Goal: Information Seeking & Learning: Learn about a topic

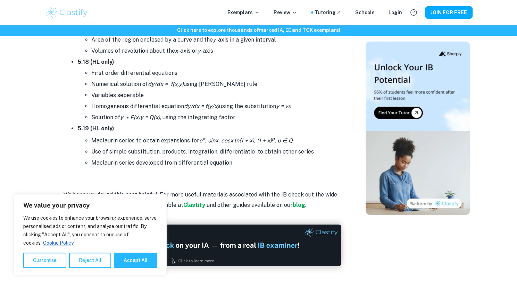
scroll to position [4326, 0]
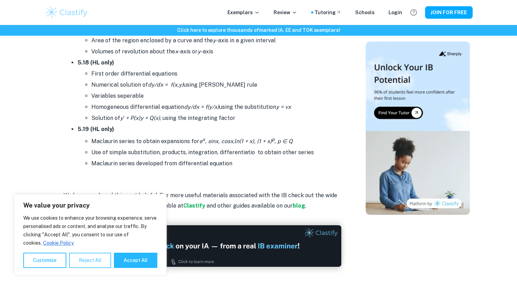
click at [96, 262] on button "Reject All" at bounding box center [90, 260] width 42 height 15
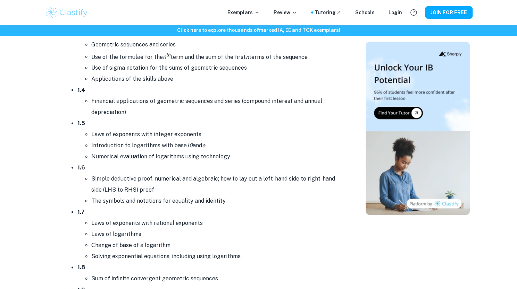
scroll to position [494, 0]
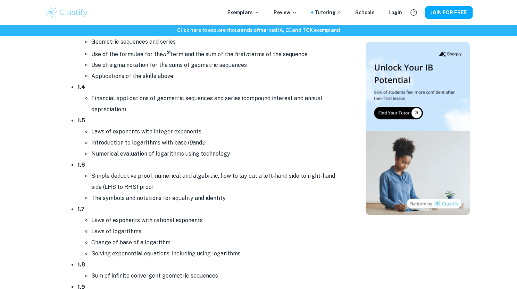
click at [225, 177] on li "Simple deductive proof, numerical and algebraic; how to lay out a left-hand sid…" at bounding box center [216, 182] width 250 height 22
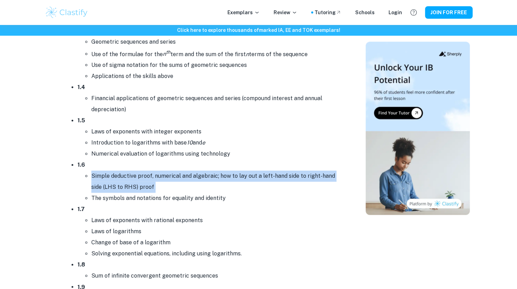
click at [225, 177] on li "Simple deductive proof, numerical and algebraic; how to lay out a left-hand sid…" at bounding box center [216, 182] width 250 height 22
click at [165, 186] on li "Simple deductive proof, numerical and algebraic; how to lay out a left-hand sid…" at bounding box center [216, 182] width 250 height 22
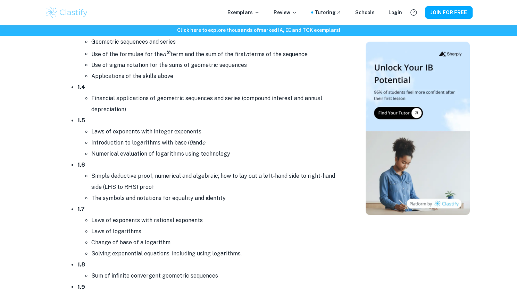
click at [165, 186] on li "Simple deductive proof, numerical and algebraic; how to lay out a left-hand sid…" at bounding box center [216, 182] width 250 height 22
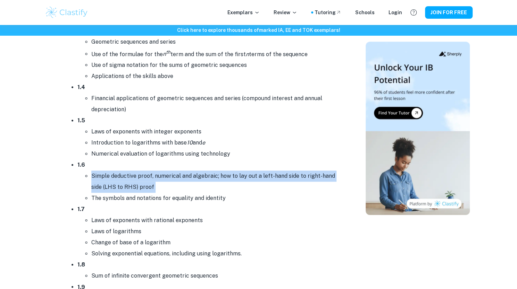
click at [165, 186] on li "Simple deductive proof, numerical and algebraic; how to lay out a left-hand sid…" at bounding box center [216, 182] width 250 height 22
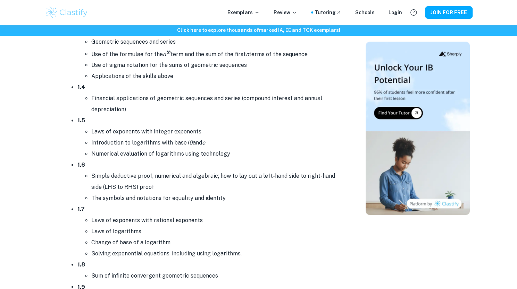
click at [166, 195] on li "The symbols and notations for equality and identity" at bounding box center [216, 198] width 250 height 11
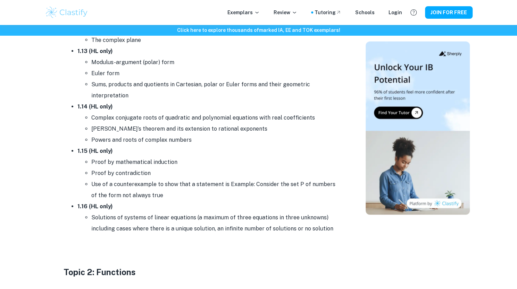
scroll to position [868, 0]
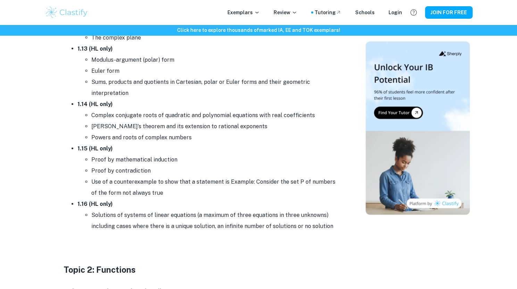
click at [166, 195] on li "Use of a counterexample to show that a statement is Example: Consider the set P…" at bounding box center [216, 188] width 250 height 22
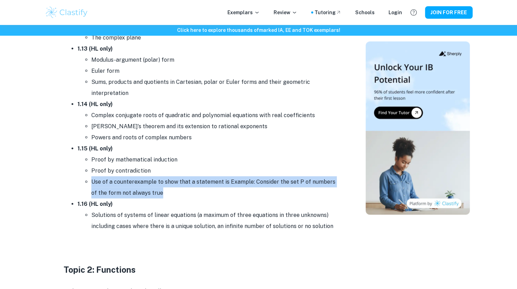
click at [166, 195] on li "Use of a counterexample to show that a statement is Example: Consider the set P…" at bounding box center [216, 188] width 250 height 22
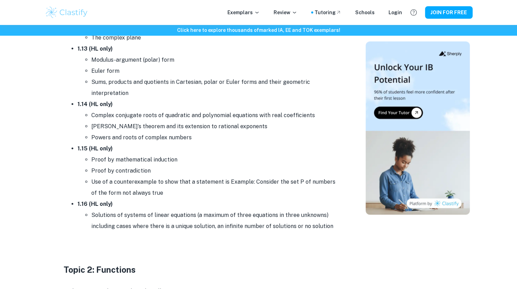
click at [164, 211] on li "Solutions of systems of linear equations (a maximum of three equations in three…" at bounding box center [216, 221] width 250 height 22
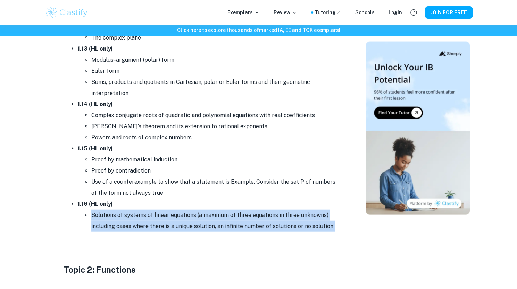
click at [164, 211] on li "Solutions of systems of linear equations (a maximum of three equations in three…" at bounding box center [216, 221] width 250 height 22
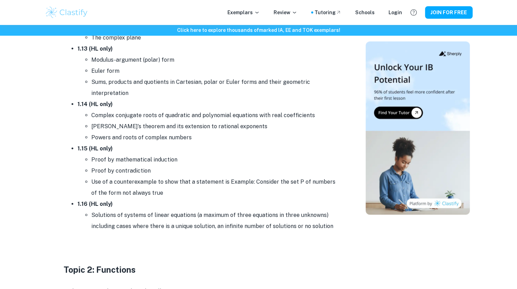
click at [150, 177] on li "Use of a counterexample to show that a statement is Example: Consider the set P…" at bounding box center [216, 188] width 250 height 22
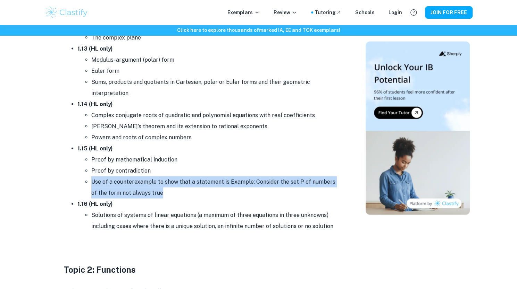
click at [150, 177] on li "Use of a counterexample to show that a statement is Example: Consider the set P…" at bounding box center [216, 188] width 250 height 22
click at [143, 169] on li "Proof by contradiction" at bounding box center [216, 171] width 250 height 11
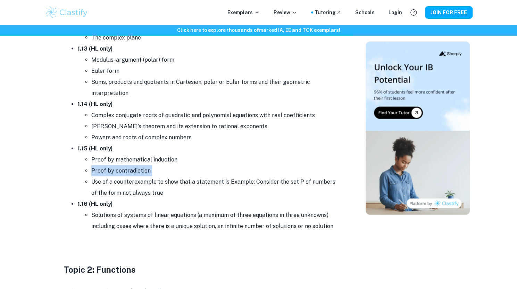
click at [143, 169] on li "Proof by contradiction" at bounding box center [216, 171] width 250 height 11
click at [144, 160] on li "Proof by mathematical induction" at bounding box center [216, 159] width 250 height 11
click at [149, 157] on li "Proof by mathematical induction" at bounding box center [216, 159] width 250 height 11
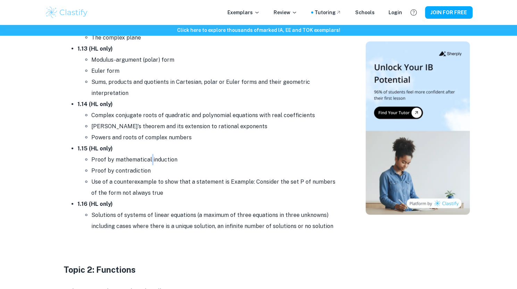
click at [149, 157] on li "Proof by mathematical induction" at bounding box center [216, 159] width 250 height 11
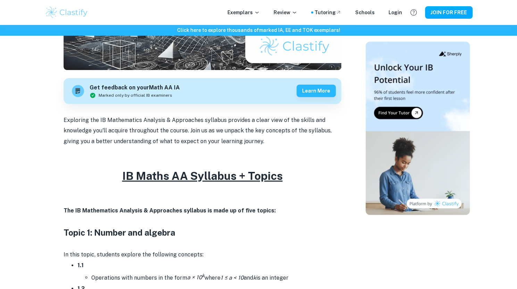
scroll to position [0, 0]
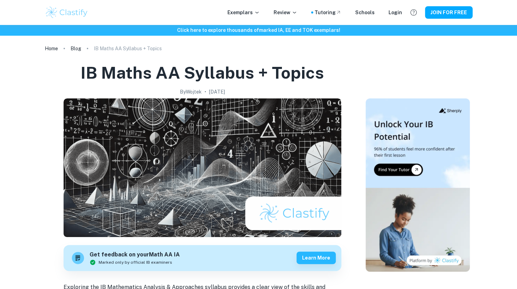
click at [187, 73] on h1 "IB Maths AA Syllabus + Topics" at bounding box center [202, 73] width 243 height 22
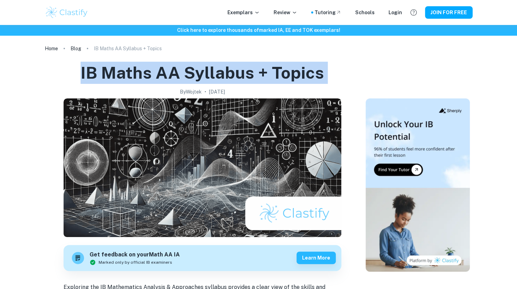
click at [187, 73] on h1 "IB Maths AA Syllabus + Topics" at bounding box center [202, 73] width 243 height 22
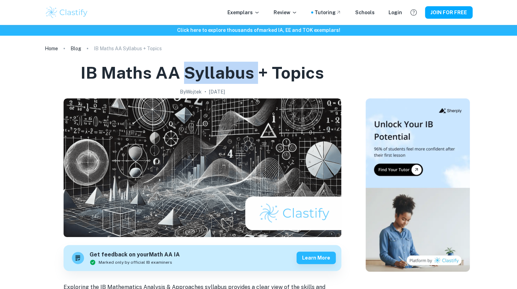
click at [187, 73] on h1 "IB Maths AA Syllabus + Topics" at bounding box center [202, 73] width 243 height 22
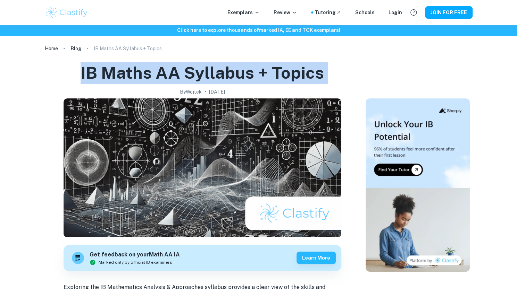
click at [187, 73] on h1 "IB Maths AA Syllabus + Topics" at bounding box center [202, 73] width 243 height 22
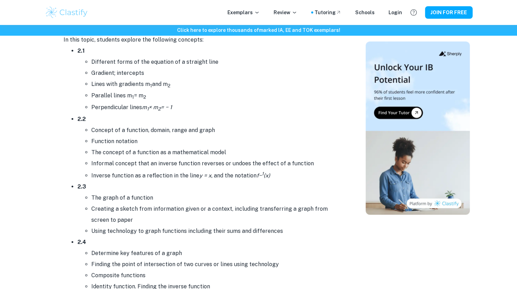
scroll to position [1008, 0]
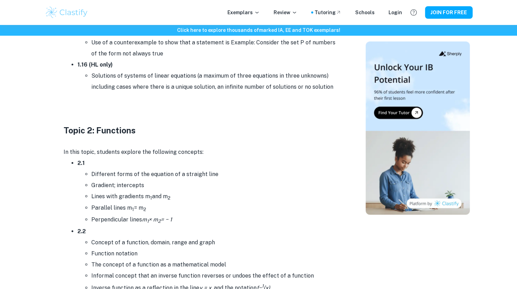
click at [105, 124] on h3 "Topic 2: Functions" at bounding box center [203, 130] width 278 height 12
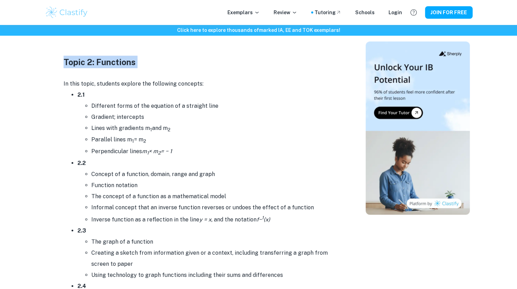
scroll to position [1077, 0]
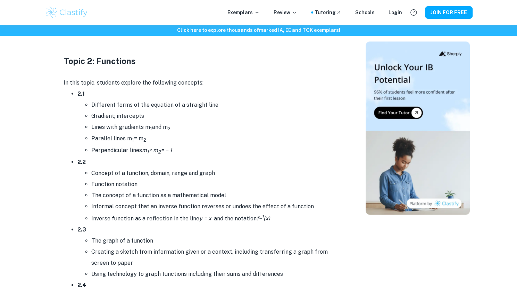
click at [126, 80] on p "In this topic, students explore the following concepts:" at bounding box center [203, 83] width 278 height 10
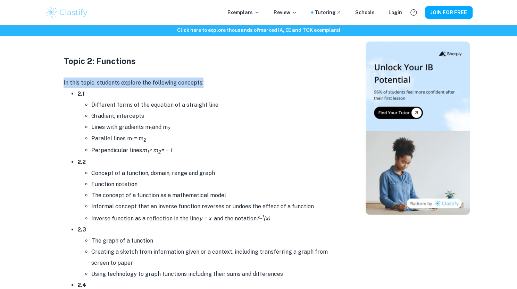
click at [126, 80] on p "In this topic, students explore the following concepts:" at bounding box center [203, 83] width 278 height 10
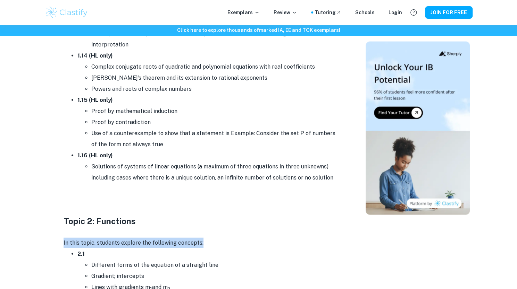
scroll to position [917, 0]
click at [147, 168] on li "Solutions of systems of linear equations (a maximum of three equations in three…" at bounding box center [216, 172] width 250 height 22
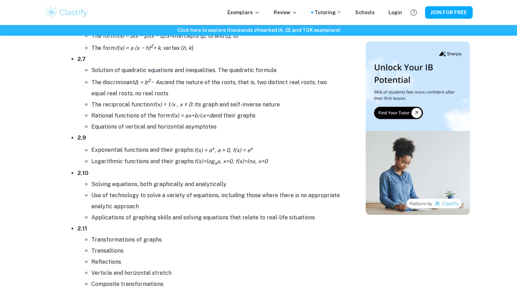
scroll to position [1417, 0]
click at [167, 126] on li "Equations of vertical and horizontal asymptotes" at bounding box center [216, 127] width 250 height 11
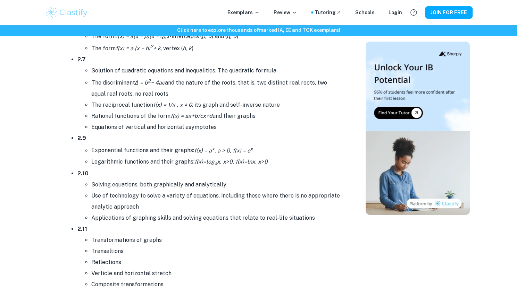
click at [91, 125] on li "Equations of vertical and horizontal asymptotes" at bounding box center [216, 127] width 250 height 11
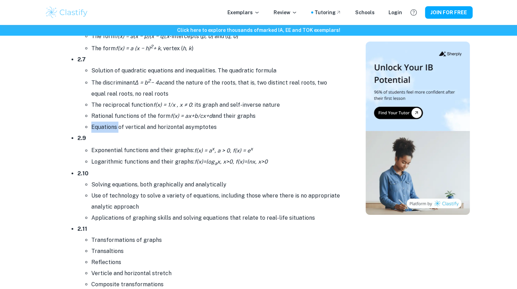
click at [91, 125] on li "Equations of vertical and horizontal asymptotes" at bounding box center [216, 127] width 250 height 11
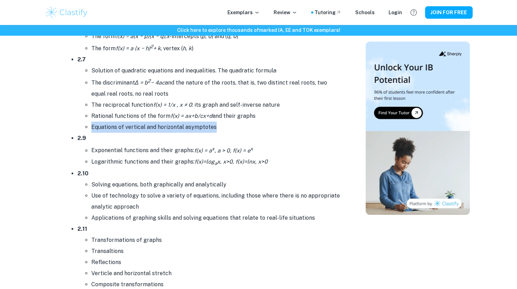
click at [212, 126] on li "Equations of vertical and horizontal asymptotes" at bounding box center [216, 127] width 250 height 11
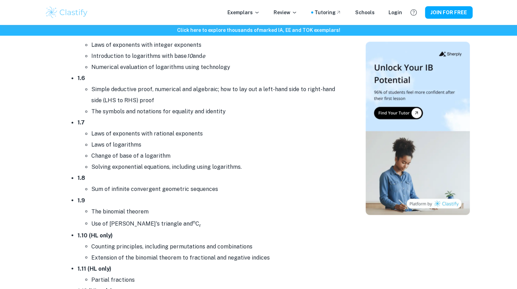
scroll to position [699, 0]
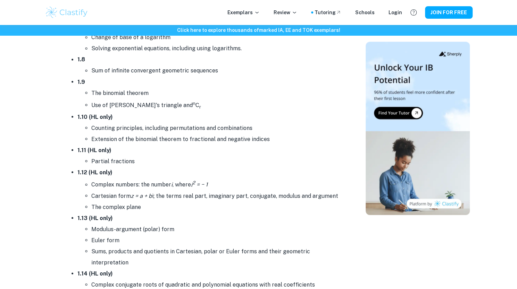
click at [212, 126] on li "Counting principles, including permutations and combinations" at bounding box center [216, 128] width 250 height 11
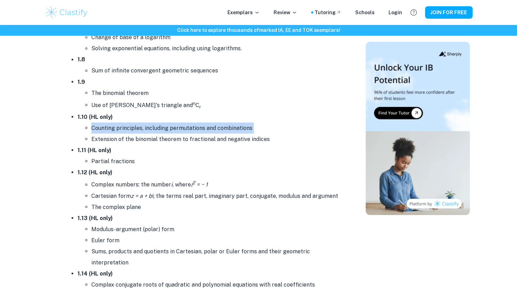
click at [212, 126] on li "Counting principles, including permutations and combinations" at bounding box center [216, 128] width 250 height 11
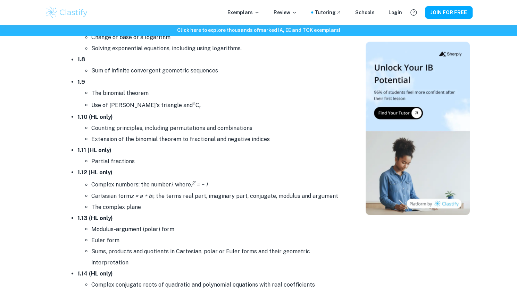
click at [210, 136] on li "Extension of the binomial theorem to fractional and negative indices" at bounding box center [216, 139] width 250 height 11
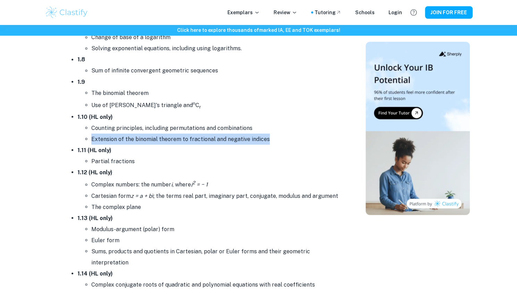
click at [210, 136] on li "Extension of the binomial theorem to fractional and negative indices" at bounding box center [216, 139] width 250 height 11
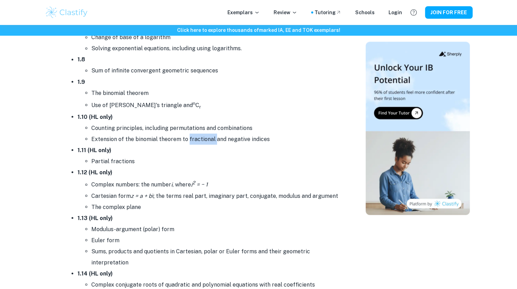
click at [210, 136] on li "Extension of the binomial theorem to fractional and negative indices" at bounding box center [216, 139] width 250 height 11
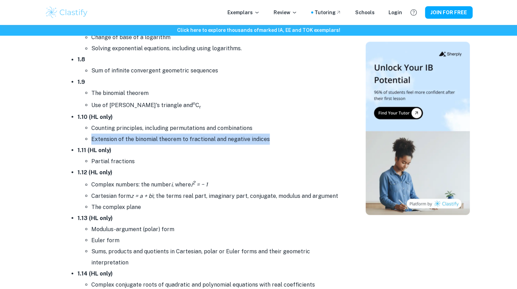
click at [210, 136] on li "Extension of the binomial theorem to fractional and negative indices" at bounding box center [216, 139] width 250 height 11
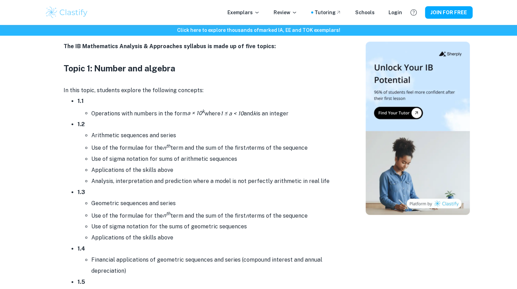
scroll to position [332, 0]
click at [210, 136] on li "Arithmetic sequences and series" at bounding box center [216, 135] width 250 height 11
click at [206, 145] on li "Use of the formulae for the n th term and the sum of the first n terms of the s…" at bounding box center [216, 147] width 250 height 12
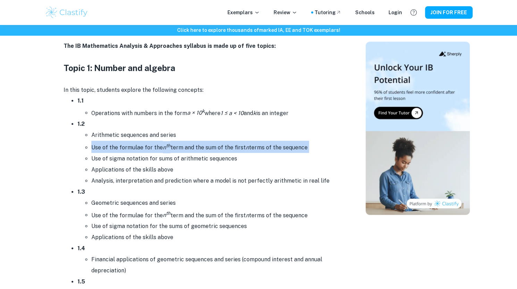
click at [206, 145] on li "Use of the formulae for the n th term and the sum of the first n terms of the s…" at bounding box center [216, 147] width 250 height 12
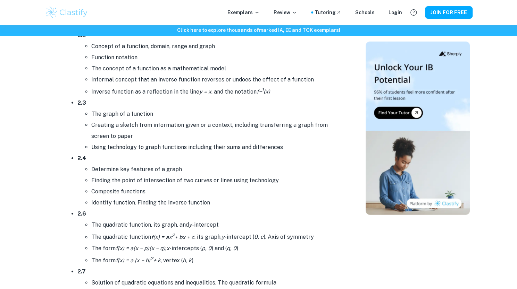
scroll to position [1189, 0]
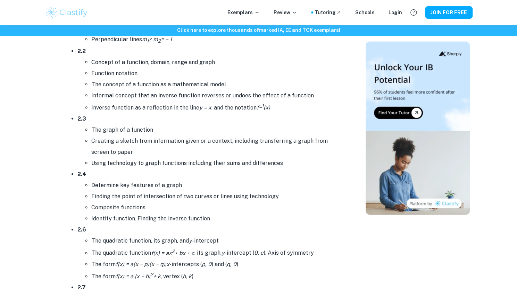
click at [159, 274] on icon "= a (x − h) 2 + k" at bounding box center [143, 277] width 35 height 7
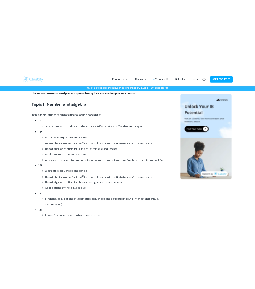
scroll to position [347, 0]
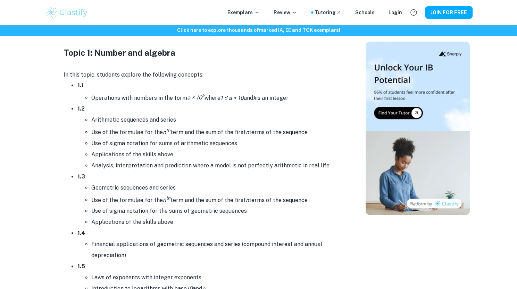
drag, startPoint x: 223, startPoint y: 86, endPoint x: 247, endPoint y: 59, distance: 36.6
click at [223, 86] on li "1.1 Operations with numbers in the form a × 10 k where 1 ≤ a < 10 and k is an i…" at bounding box center [209, 91] width 264 height 23
click at [237, 11] on p "Exemplars" at bounding box center [243, 13] width 32 height 8
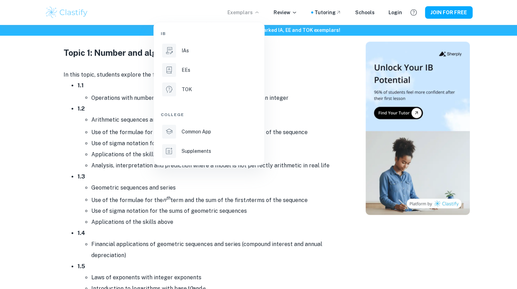
click at [345, 99] on div at bounding box center [258, 144] width 517 height 289
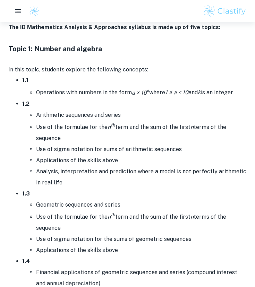
click at [177, 47] on h3 "Topic 1: Number and algebra" at bounding box center [127, 48] width 238 height 10
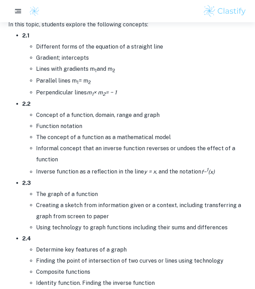
scroll to position [1195, 0]
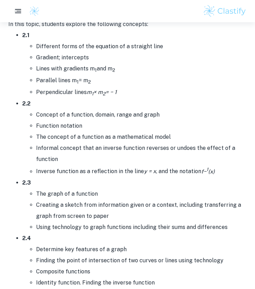
click at [86, 205] on li "Creating a sketch from information given or a context, including transferring a…" at bounding box center [141, 211] width 211 height 22
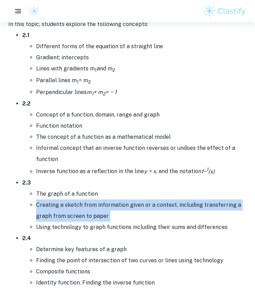
click at [86, 205] on li "Creating a sketch from information given or a context, including transferring a…" at bounding box center [141, 211] width 211 height 22
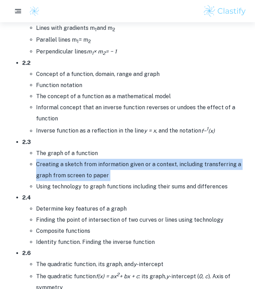
scroll to position [1237, 0]
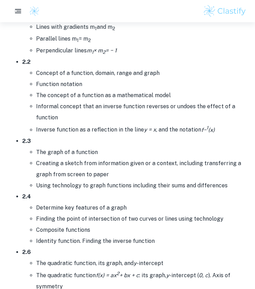
click at [81, 228] on li "Composite functions" at bounding box center [141, 230] width 211 height 11
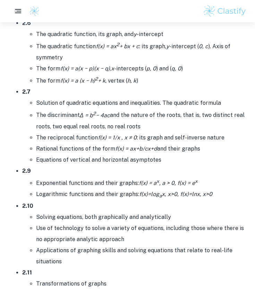
scroll to position [1466, 0]
click at [72, 100] on li "Solution of quadratic equations and inequalities. The quadratic formula" at bounding box center [141, 103] width 211 height 11
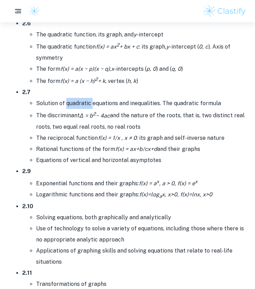
click at [72, 100] on li "Solution of quadratic equations and inequalities. The quadratic formula" at bounding box center [141, 103] width 211 height 11
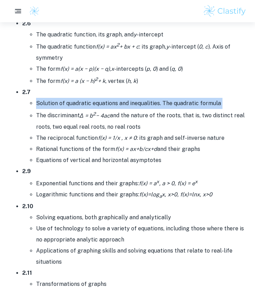
click at [72, 100] on li "Solution of quadratic equations and inequalities. The quadratic formula" at bounding box center [141, 103] width 211 height 11
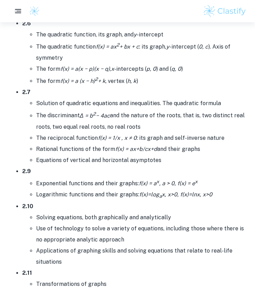
click at [65, 113] on li "The discriminant Δ = b 2 − 4ac and the nature of the roots, that is, two distin…" at bounding box center [141, 120] width 211 height 23
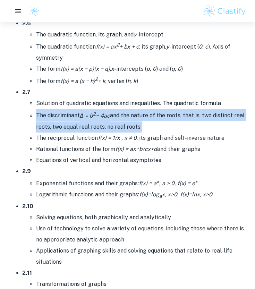
click at [65, 113] on li "The discriminant Δ = b 2 − 4ac and the nature of the roots, that is, two distin…" at bounding box center [141, 120] width 211 height 23
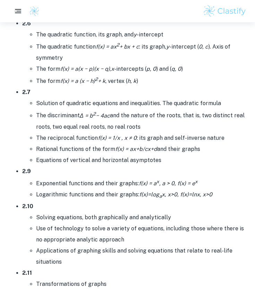
click at [61, 125] on li "The discriminant Δ = b 2 − 4ac and the nature of the roots, that is, two distin…" at bounding box center [141, 120] width 211 height 23
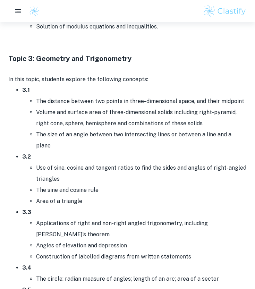
scroll to position [1943, 0]
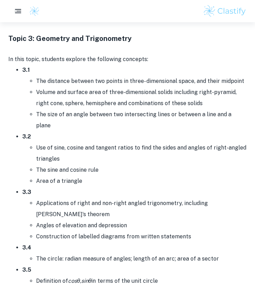
click at [51, 81] on li "The distance between two points in three- dimensional space, and their midpoint" at bounding box center [141, 81] width 211 height 11
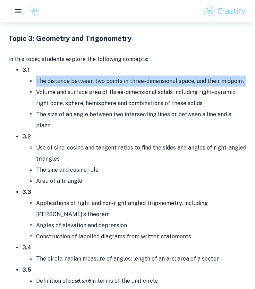
click at [51, 81] on li "The distance between two points in three- dimensional space, and their midpoint" at bounding box center [141, 81] width 211 height 11
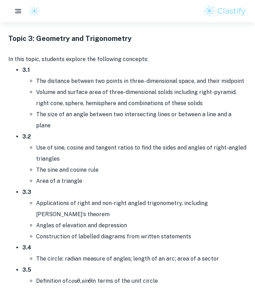
click at [49, 89] on li "Volume and surface area of three-dimensional solids including right-pyramid, ri…" at bounding box center [141, 98] width 211 height 22
click at [59, 112] on li "The size of an angle between two intersecting lines or between a line and a pla…" at bounding box center [141, 120] width 211 height 22
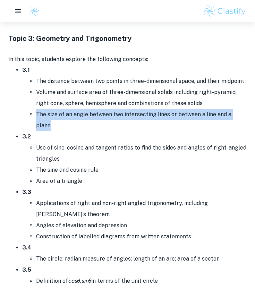
click at [59, 112] on li "The size of an angle between two intersecting lines or between a line and a pla…" at bounding box center [141, 120] width 211 height 22
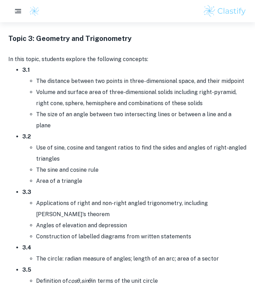
click at [61, 93] on li "Volume and surface area of three-dimensional solids including right-pyramid, ri…" at bounding box center [141, 98] width 211 height 22
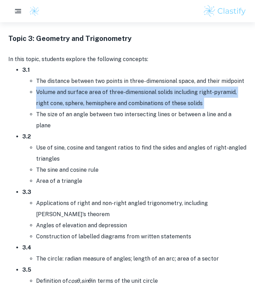
click at [61, 93] on li "Volume and surface area of three-dimensional solids including right-pyramid, ri…" at bounding box center [141, 98] width 211 height 22
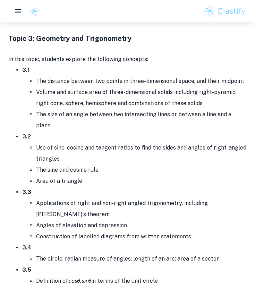
click at [54, 142] on li "Use of sine, cosine and tangent ratios to find the sides and angles of right-an…" at bounding box center [141, 153] width 211 height 22
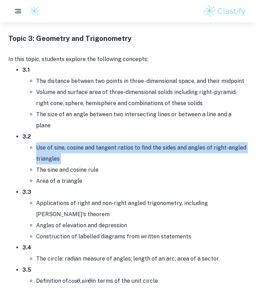
click at [54, 142] on li "Use of sine, cosine and tangent ratios to find the sides and angles of right-an…" at bounding box center [141, 153] width 211 height 22
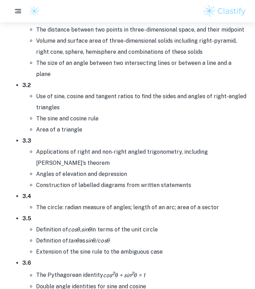
scroll to position [1997, 0]
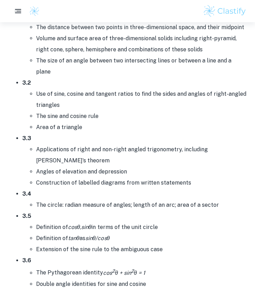
click at [58, 145] on li "Applications of right and non-right angled trigonometry, including [PERSON_NAME…" at bounding box center [141, 155] width 211 height 22
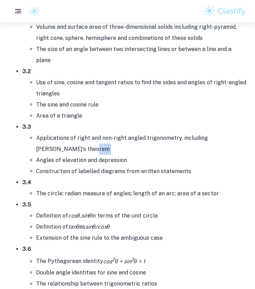
scroll to position [2008, 0]
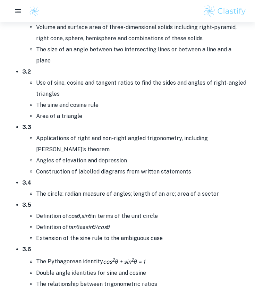
click at [59, 155] on li "Angles of elevation and depression" at bounding box center [141, 160] width 211 height 11
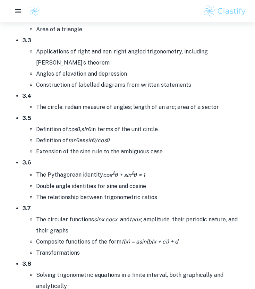
scroll to position [2094, 0]
click at [121, 172] on icon "cos 2 θ + sin 2 θ = 1" at bounding box center [124, 175] width 42 height 7
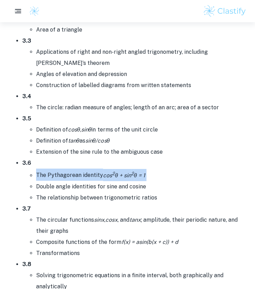
click at [121, 172] on icon "cos 2 θ + sin 2 θ = 1" at bounding box center [124, 175] width 42 height 7
click at [126, 169] on li "The Pythagorean identity cos 2 θ + sin 2 θ = 1" at bounding box center [141, 175] width 211 height 12
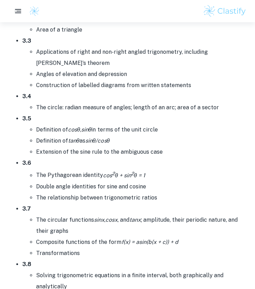
click at [120, 181] on li "Double angle identities for sine and cosine" at bounding box center [141, 186] width 211 height 11
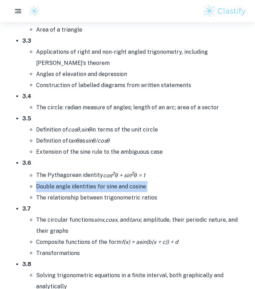
click at [120, 181] on li "Double angle identities for sine and cosine" at bounding box center [141, 186] width 211 height 11
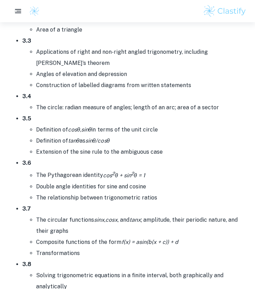
click at [115, 217] on icon "cosx" at bounding box center [112, 220] width 12 height 7
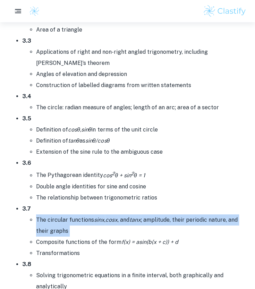
click at [115, 217] on icon "cosx" at bounding box center [112, 220] width 12 height 7
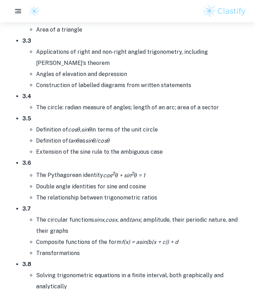
click at [115, 217] on icon "cosx" at bounding box center [112, 220] width 12 height 7
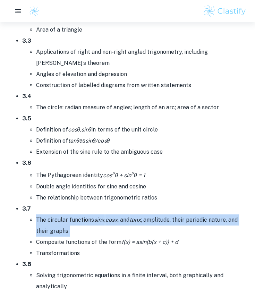
click at [115, 217] on icon "cosx" at bounding box center [112, 220] width 12 height 7
click at [108, 215] on li "The circular functions sinx , cosx , and tanx ; amplitude, their periodic natur…" at bounding box center [141, 226] width 211 height 22
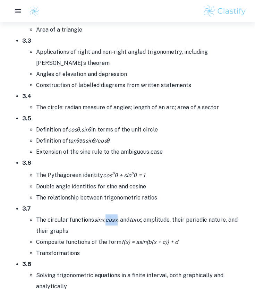
click at [108, 215] on li "The circular functions sinx , cosx , and tanx ; amplitude, their periodic natur…" at bounding box center [141, 226] width 211 height 22
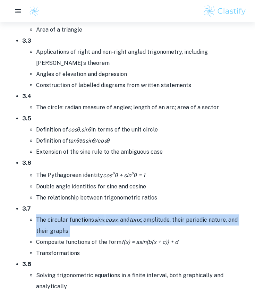
click at [108, 215] on li "The circular functions sinx , cosx , and tanx ; amplitude, their periodic natur…" at bounding box center [141, 226] width 211 height 22
click at [101, 215] on li "The circular functions sinx , cosx , and tanx ; amplitude, their periodic natur…" at bounding box center [141, 226] width 211 height 22
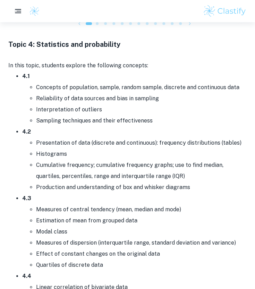
scroll to position [2949, 0]
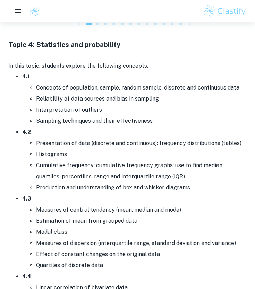
click at [82, 104] on li "Interpretation of outliers" at bounding box center [141, 109] width 211 height 11
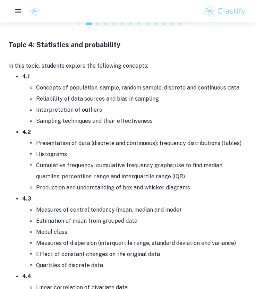
click at [82, 160] on li "Cumulative frequency; cumulative frequency graphs; use to find median, quartile…" at bounding box center [141, 171] width 211 height 22
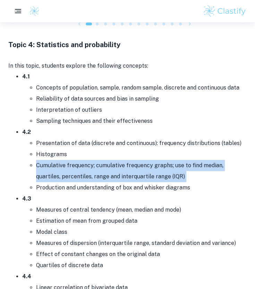
click at [82, 160] on li "Cumulative frequency; cumulative frequency graphs; use to find median, quartile…" at bounding box center [141, 171] width 211 height 22
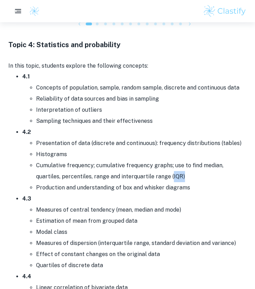
drag, startPoint x: 184, startPoint y: 157, endPoint x: 170, endPoint y: 159, distance: 14.0
click at [170, 160] on li "Cumulative frequency; cumulative frequency graphs; use to find median, quartile…" at bounding box center [141, 171] width 211 height 22
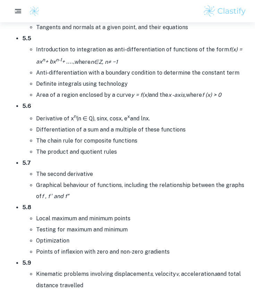
scroll to position [3931, 0]
click at [108, 44] on li "Introduction to integration as anti-differentiation of functions of the form f(…" at bounding box center [141, 55] width 211 height 23
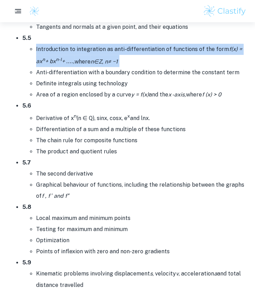
click at [108, 44] on li "Introduction to integration as anti-differentiation of functions of the form f(…" at bounding box center [141, 55] width 211 height 23
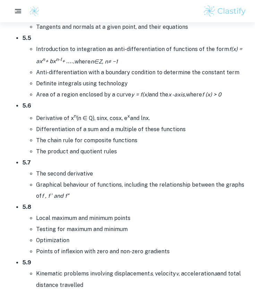
click at [104, 67] on li "Anti-differentiation with a boundary condition to determine the constant term" at bounding box center [141, 72] width 211 height 11
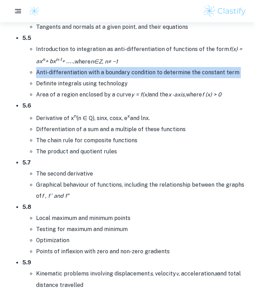
click at [104, 67] on li "Anti-differentiation with a boundary condition to determine the constant term" at bounding box center [141, 72] width 211 height 11
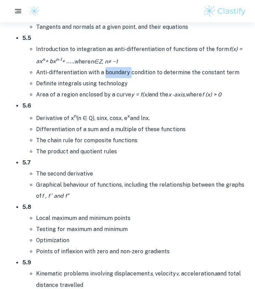
click at [104, 67] on li "Anti-differentiation with a boundary condition to determine the constant term" at bounding box center [141, 72] width 211 height 11
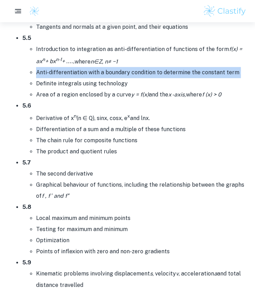
click at [104, 67] on li "Anti-differentiation with a boundary condition to determine the constant term" at bounding box center [141, 72] width 211 height 11
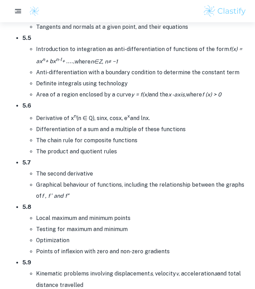
click at [91, 78] on li "Definite integrals using technology" at bounding box center [141, 83] width 211 height 11
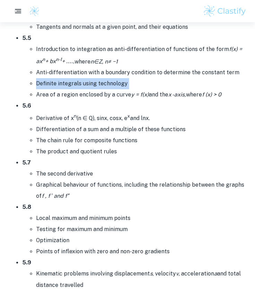
click at [91, 78] on li "Definite integrals using technology" at bounding box center [141, 83] width 211 height 11
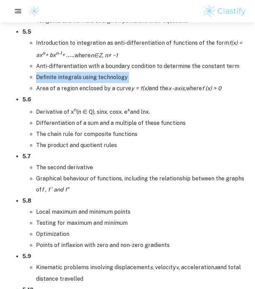
scroll to position [3938, 0]
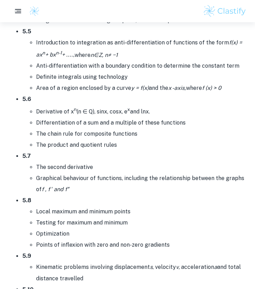
click at [87, 83] on li "Area of a region enclosed by a curve y = f(x) and the x -axis, where f (x) > 0" at bounding box center [141, 88] width 211 height 11
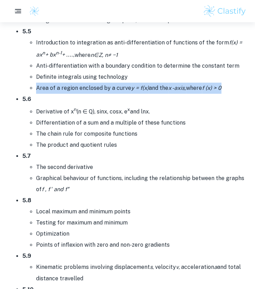
click at [87, 83] on li "Area of a region enclosed by a curve y = f(x) and the x -axis, where f (x) > 0" at bounding box center [141, 88] width 211 height 11
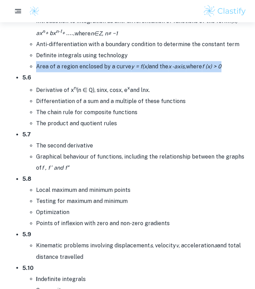
scroll to position [3960, 0]
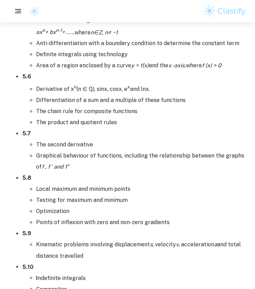
click at [87, 82] on li "Derivative of x n (n ∈ Q), sinx, cosx, e x and lnx." at bounding box center [141, 88] width 211 height 12
click at [76, 150] on li "Graphical behaviour of functions, including the relationship between the graphs…" at bounding box center [141, 161] width 211 height 22
click at [72, 195] on li "Testing for maximum and minimum" at bounding box center [141, 200] width 211 height 11
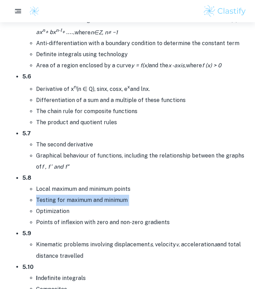
click at [72, 195] on li "Testing for maximum and minimum" at bounding box center [141, 200] width 211 height 11
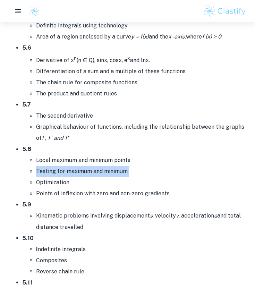
scroll to position [3991, 0]
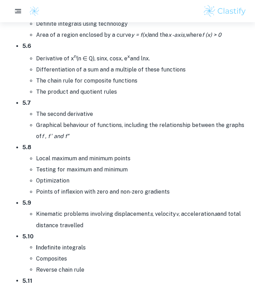
click at [72, 198] on li "5.9 Kinematic problems involving displacement s , velocity v , acceleration a a…" at bounding box center [134, 214] width 225 height 33
click at [70, 209] on li "Kinematic problems involving displacement s , velocity v , acceleration a and t…" at bounding box center [141, 220] width 211 height 22
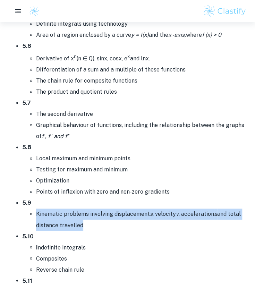
click at [70, 209] on li "Kinematic problems involving displacement s , velocity v , acceleration a and t…" at bounding box center [141, 220] width 211 height 22
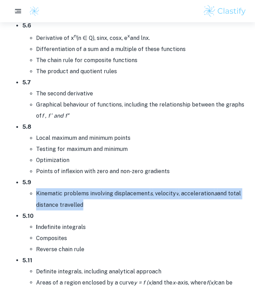
scroll to position [4012, 0]
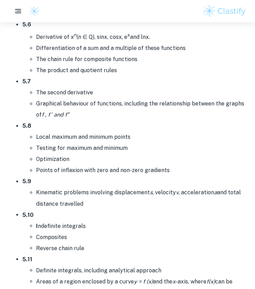
click at [70, 220] on li "I ndefinite integrals" at bounding box center [141, 225] width 211 height 11
click at [66, 196] on div at bounding box center [66, 196] width 0 height 0
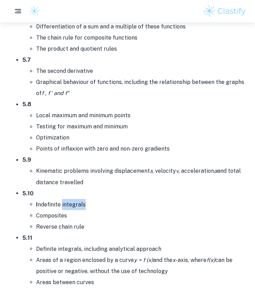
scroll to position [4038, 0]
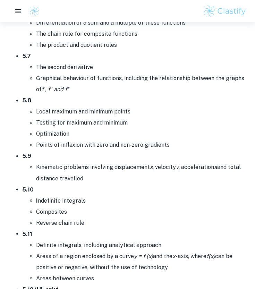
click at [70, 217] on li "Reverse chain rule" at bounding box center [141, 222] width 211 height 11
click at [58, 240] on li "Definite integrals, including analytical approach" at bounding box center [141, 245] width 211 height 11
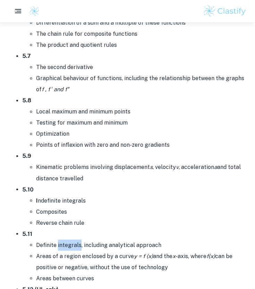
click at [58, 240] on li "Definite integrals, including analytical approach" at bounding box center [141, 245] width 211 height 11
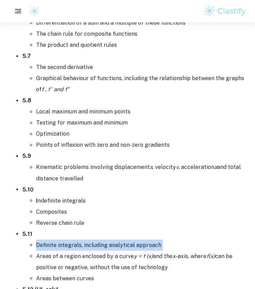
click at [58, 240] on li "Definite integrals, including analytical approach" at bounding box center [141, 245] width 211 height 11
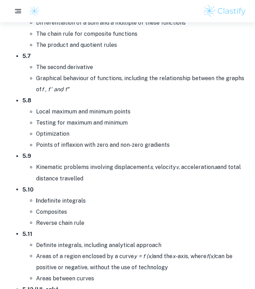
click at [62, 251] on li "Areas of a region enclosed by a curve y = f (x) and the x -axis, where f(x) can…" at bounding box center [141, 262] width 211 height 22
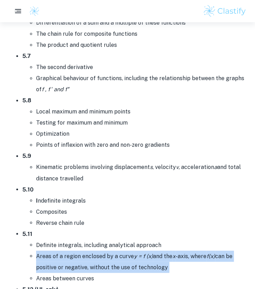
click at [62, 251] on li "Areas of a region enclosed by a curve y = f (x) and the x -axis, where f(x) can…" at bounding box center [141, 262] width 211 height 22
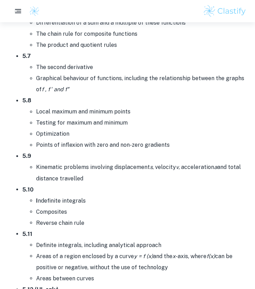
click at [64, 273] on li "Areas between curves" at bounding box center [141, 278] width 211 height 11
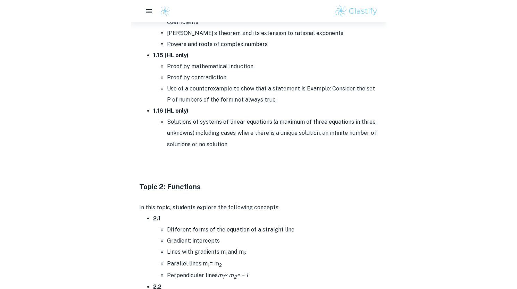
scroll to position [970, 0]
